Goal: Unclear: Unclear

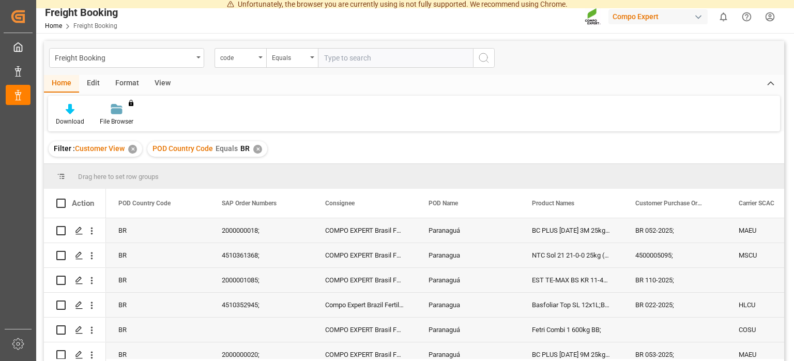
scroll to position [517, 0]
